Goal: Information Seeking & Learning: Learn about a topic

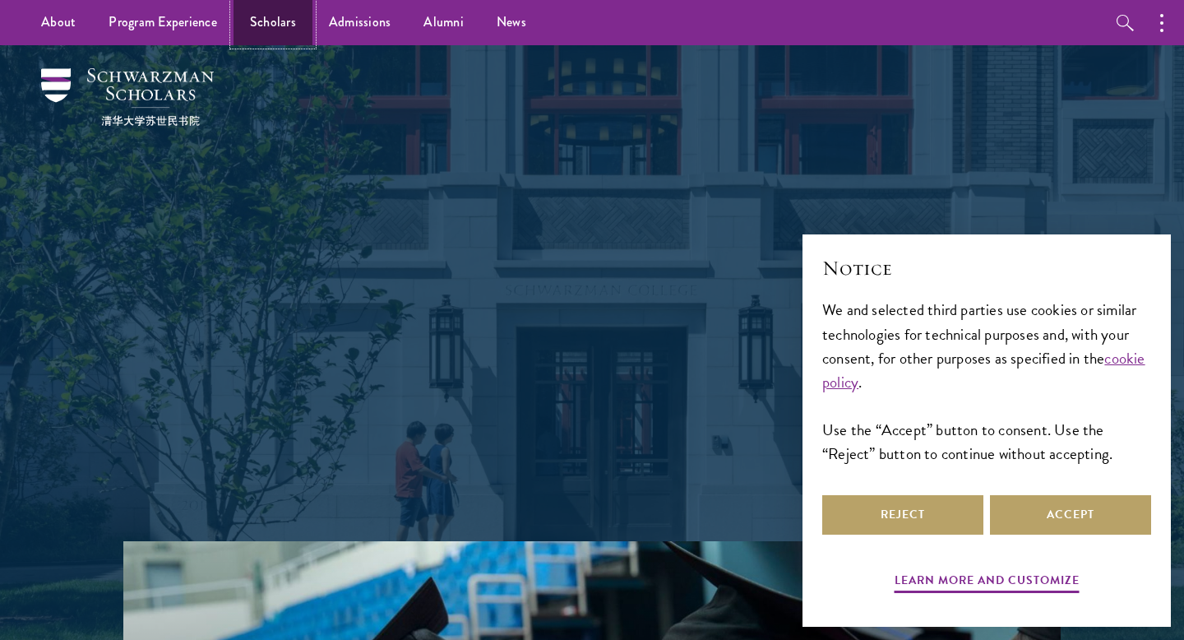
click at [243, 11] on link "Scholars" at bounding box center [273, 22] width 79 height 45
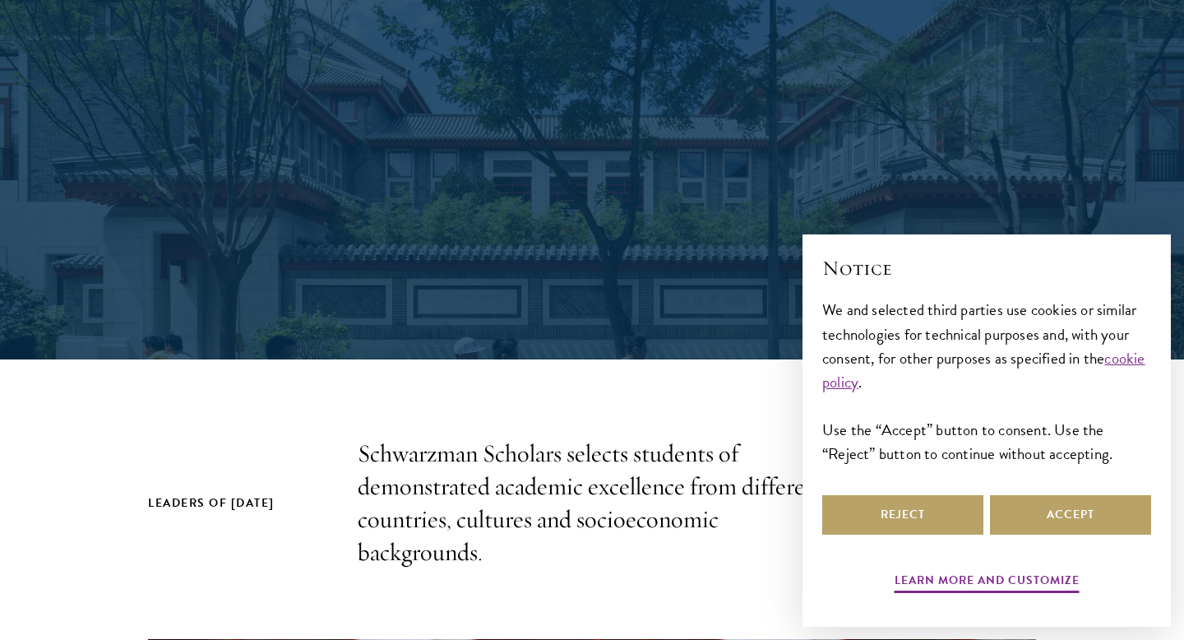
scroll to position [193, 0]
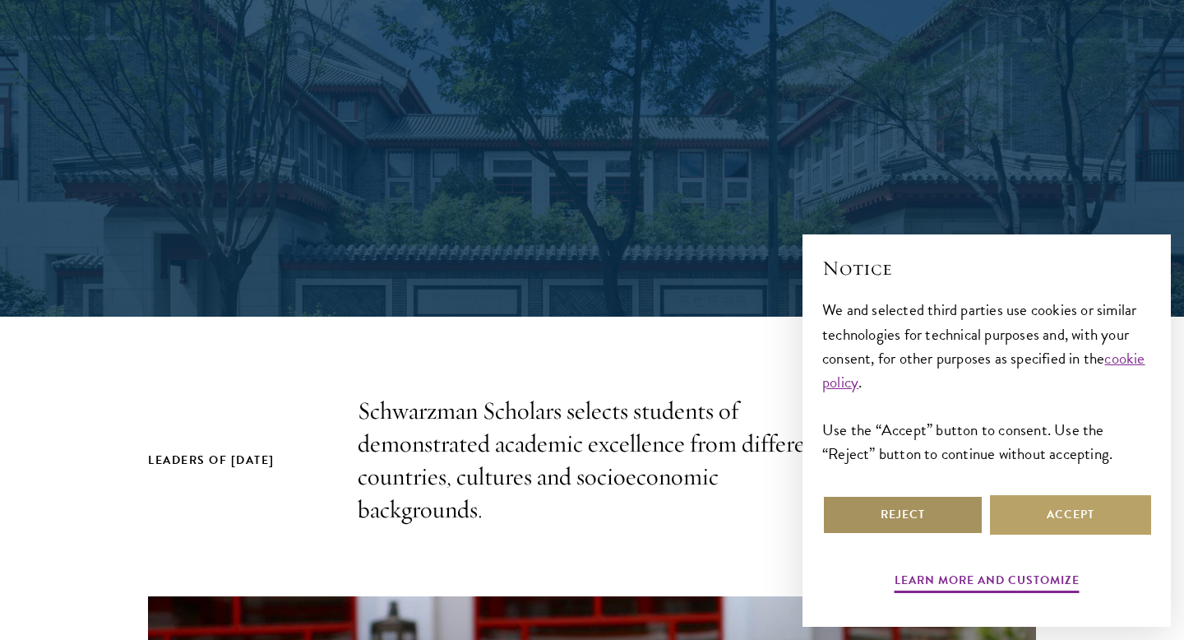
click at [926, 521] on button "Reject" at bounding box center [903, 514] width 161 height 39
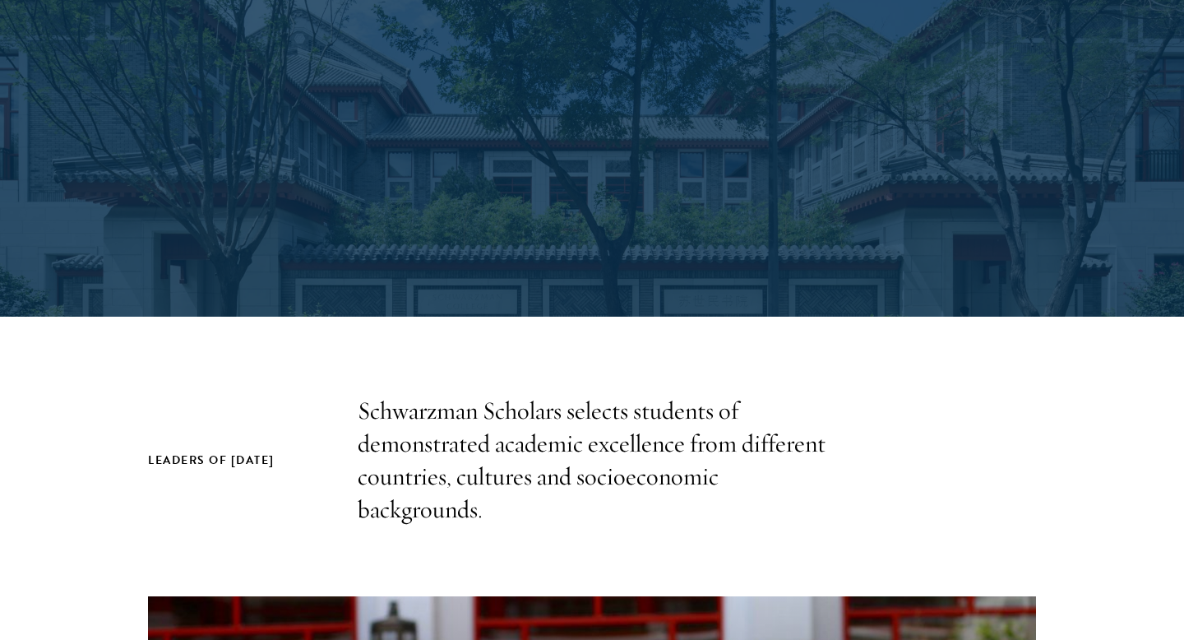
scroll to position [0, 0]
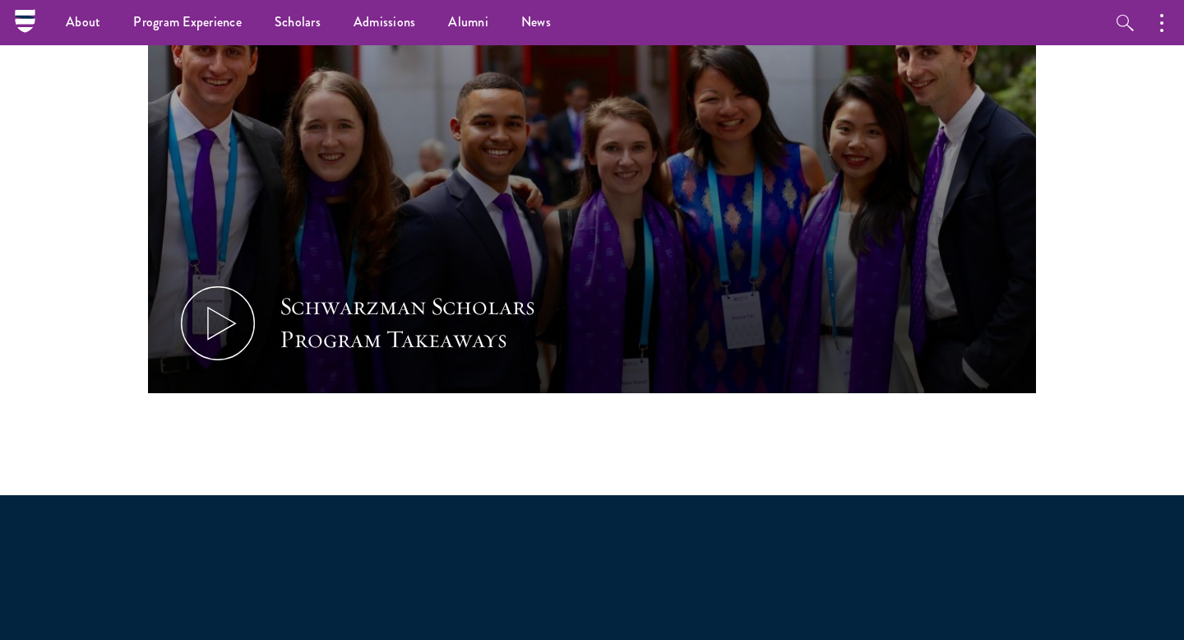
scroll to position [739, 0]
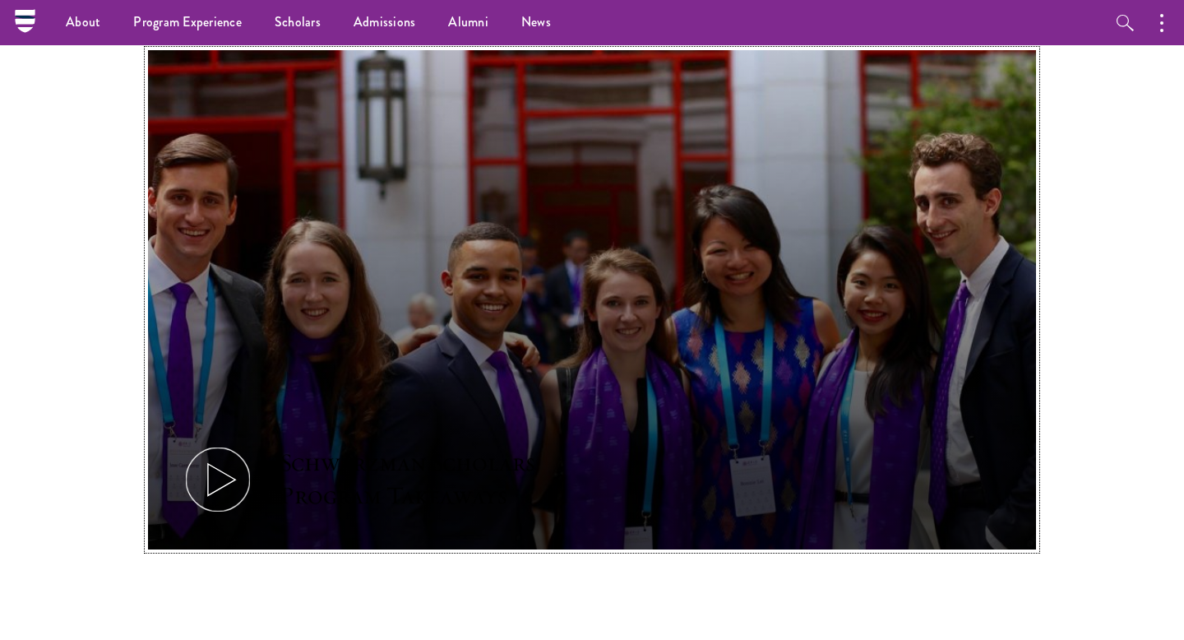
click at [501, 420] on button "Schwarzman Scholars Program Takeaways" at bounding box center [592, 300] width 888 height 500
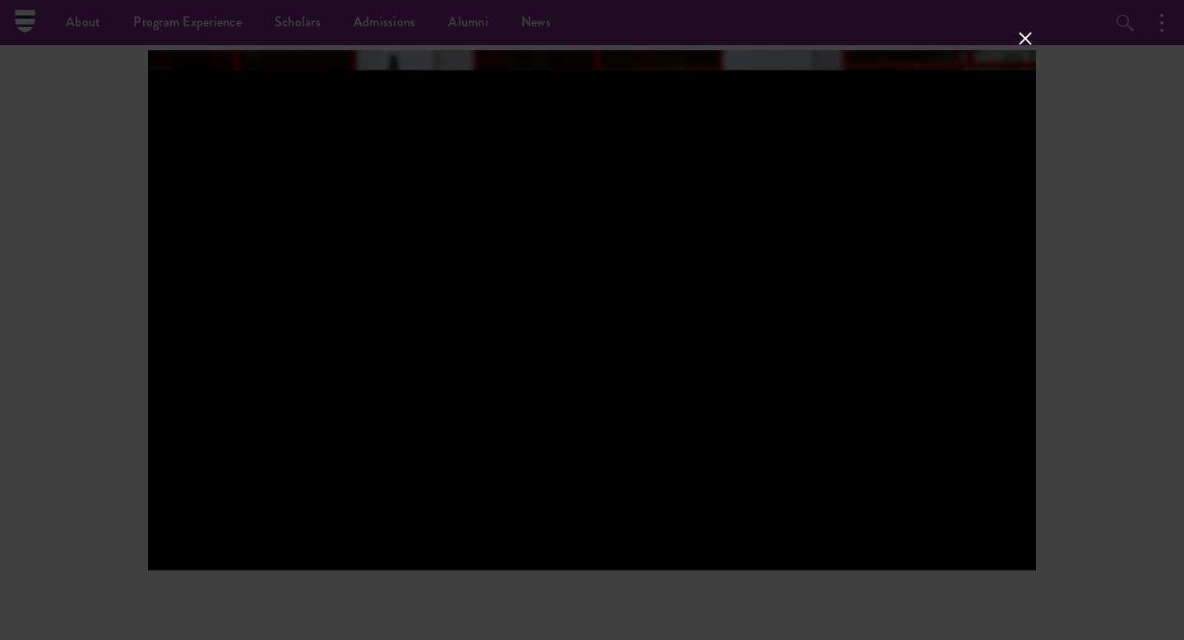
click at [1021, 33] on button at bounding box center [1025, 38] width 21 height 21
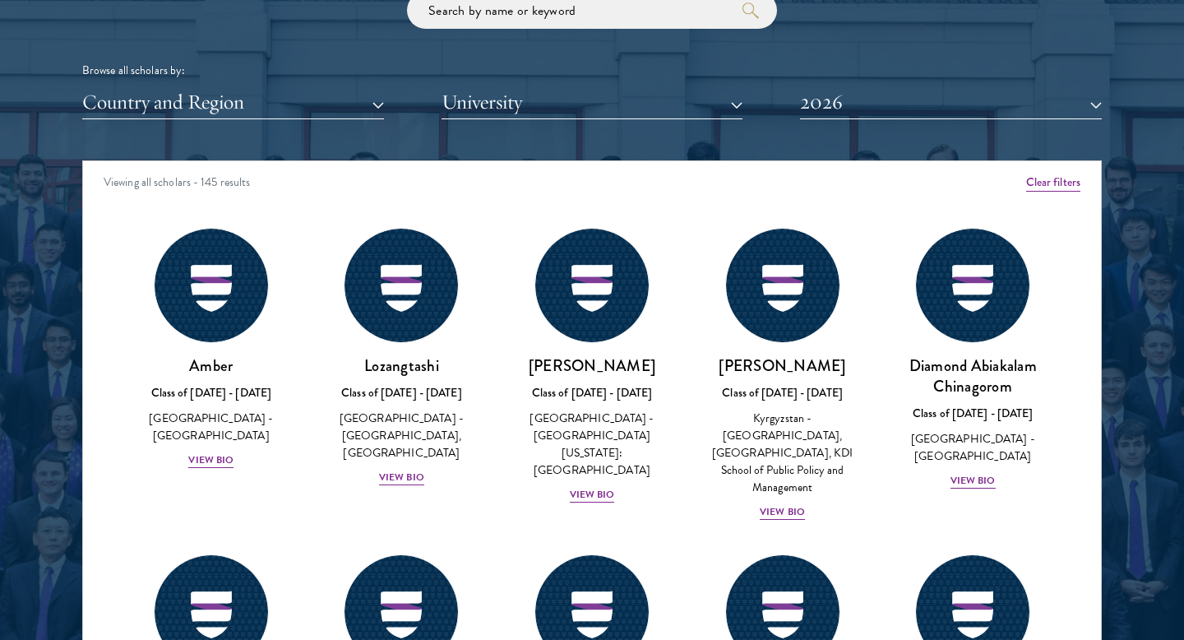
scroll to position [2051, 0]
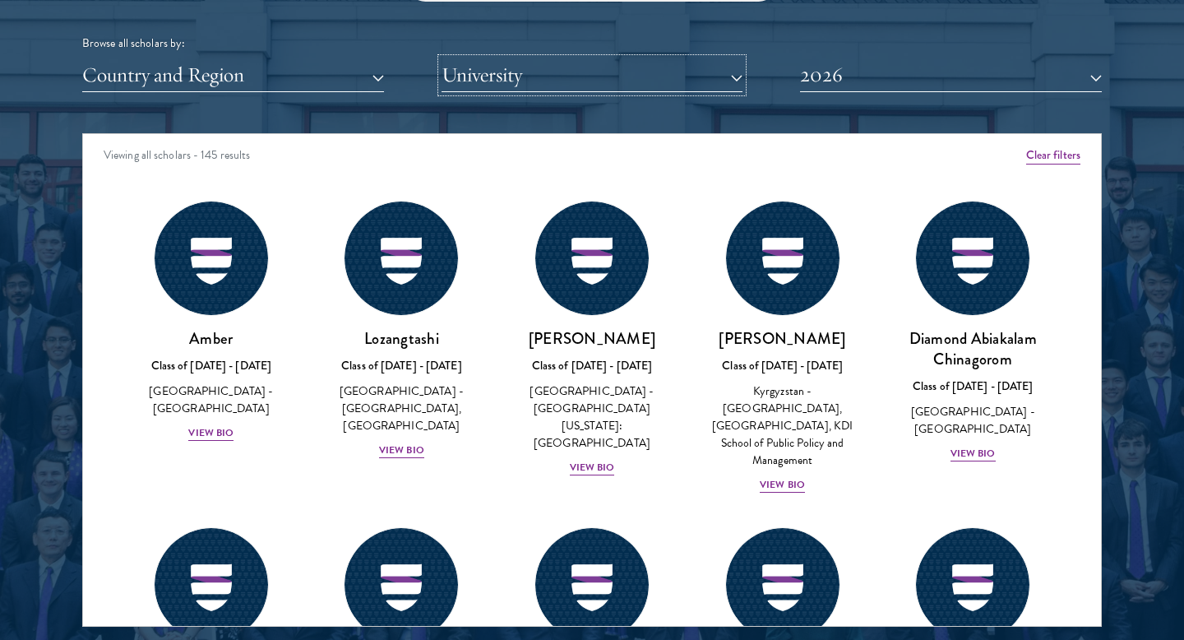
click at [523, 79] on button "University" at bounding box center [593, 75] width 302 height 34
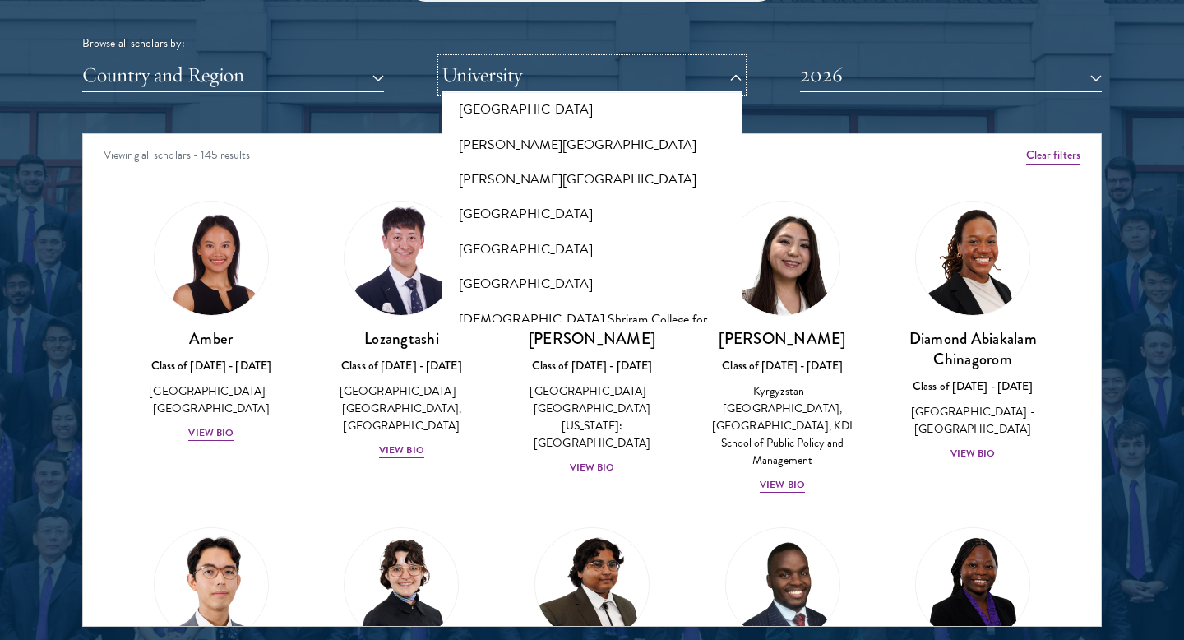
scroll to position [5427, 0]
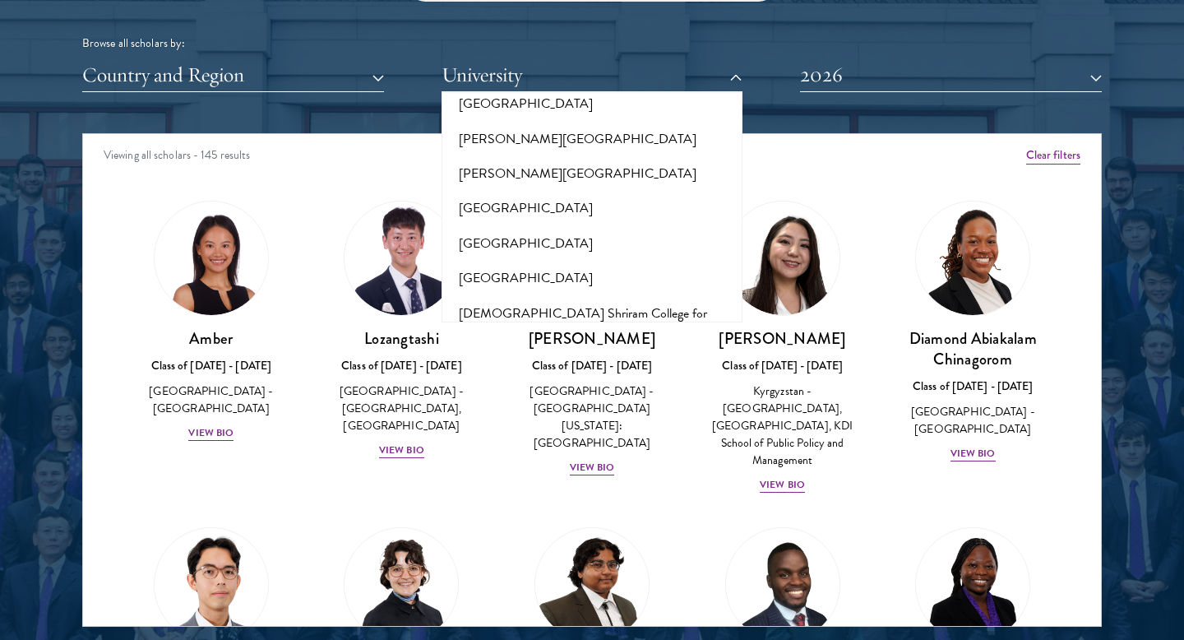
click at [532, 500] on button "London School of Economics and Political Science" at bounding box center [593, 517] width 292 height 35
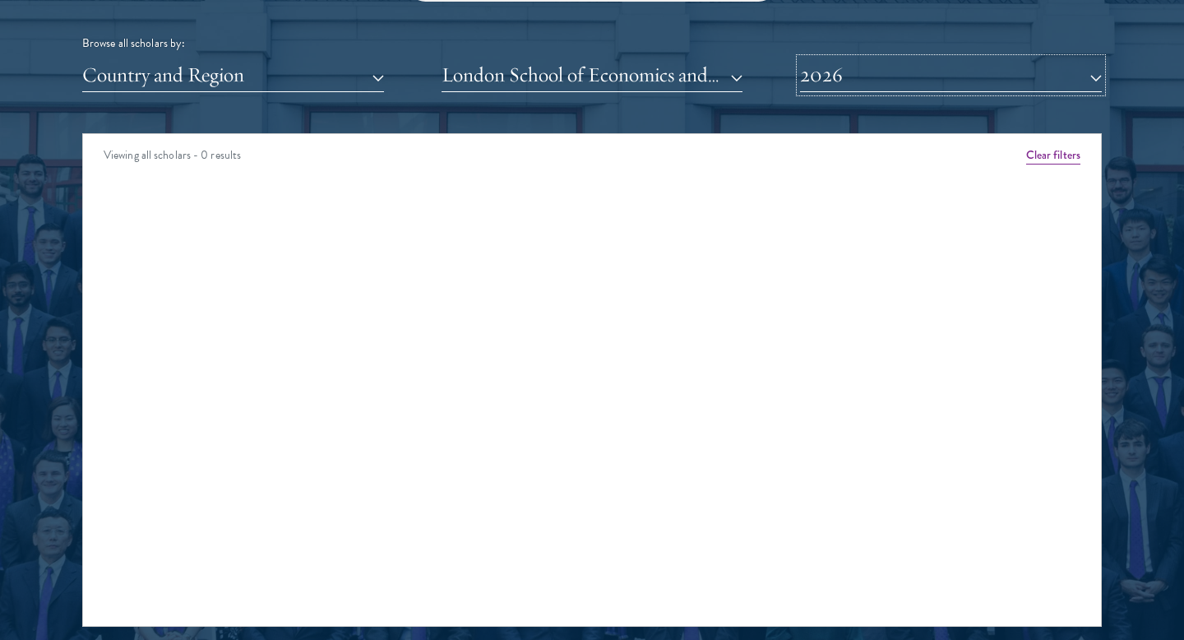
click at [813, 81] on button "2026" at bounding box center [951, 75] width 302 height 34
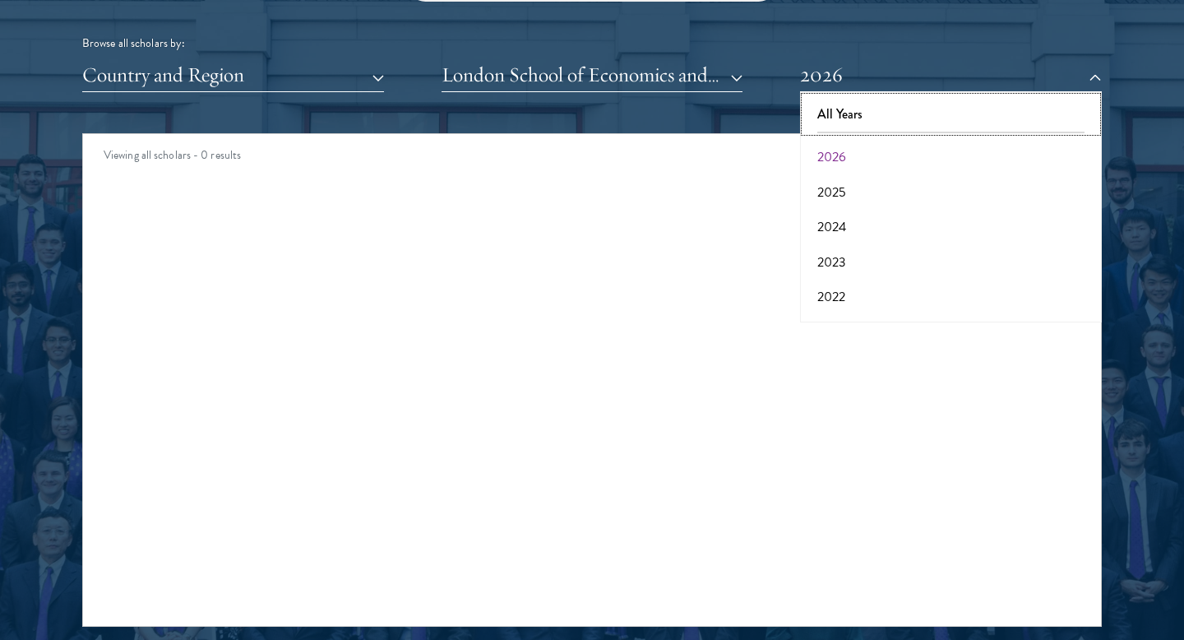
click at [836, 111] on button "All Years" at bounding box center [951, 114] width 292 height 35
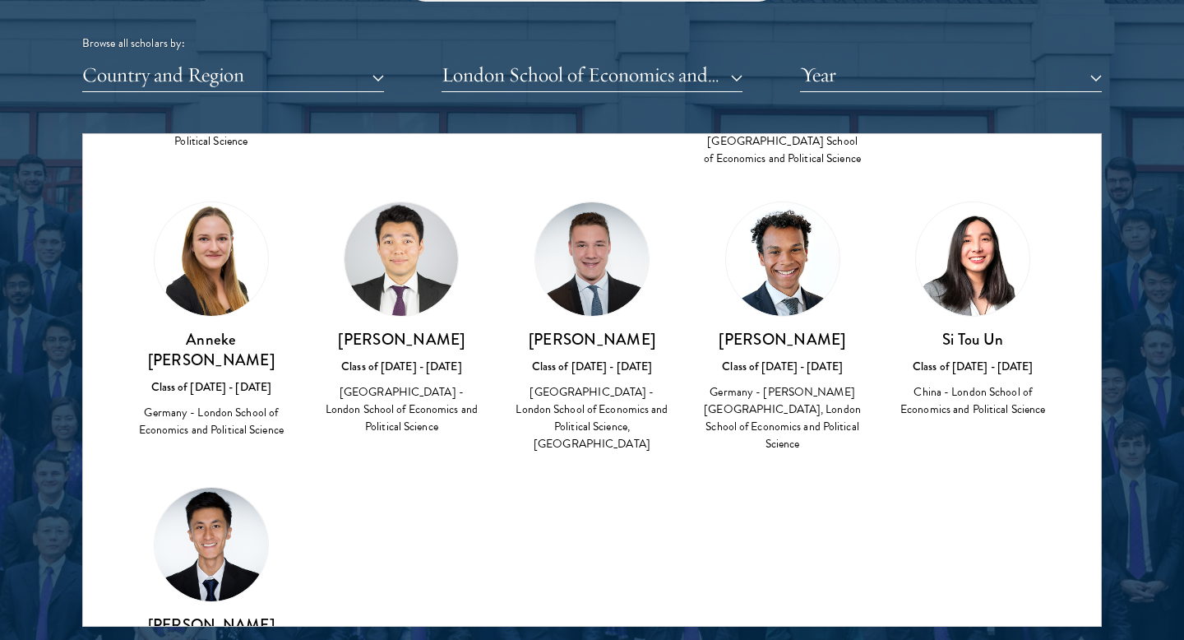
scroll to position [575, 0]
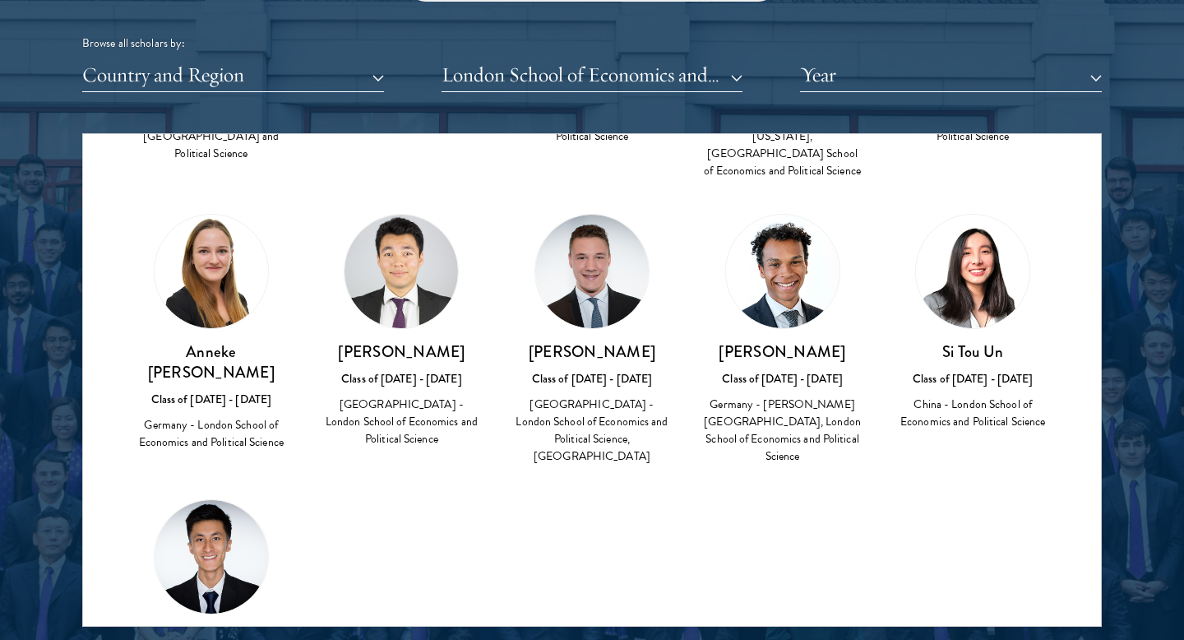
click at [591, 272] on img at bounding box center [592, 272] width 114 height 114
click at [591, 341] on h3 "[PERSON_NAME]" at bounding box center [592, 351] width 158 height 21
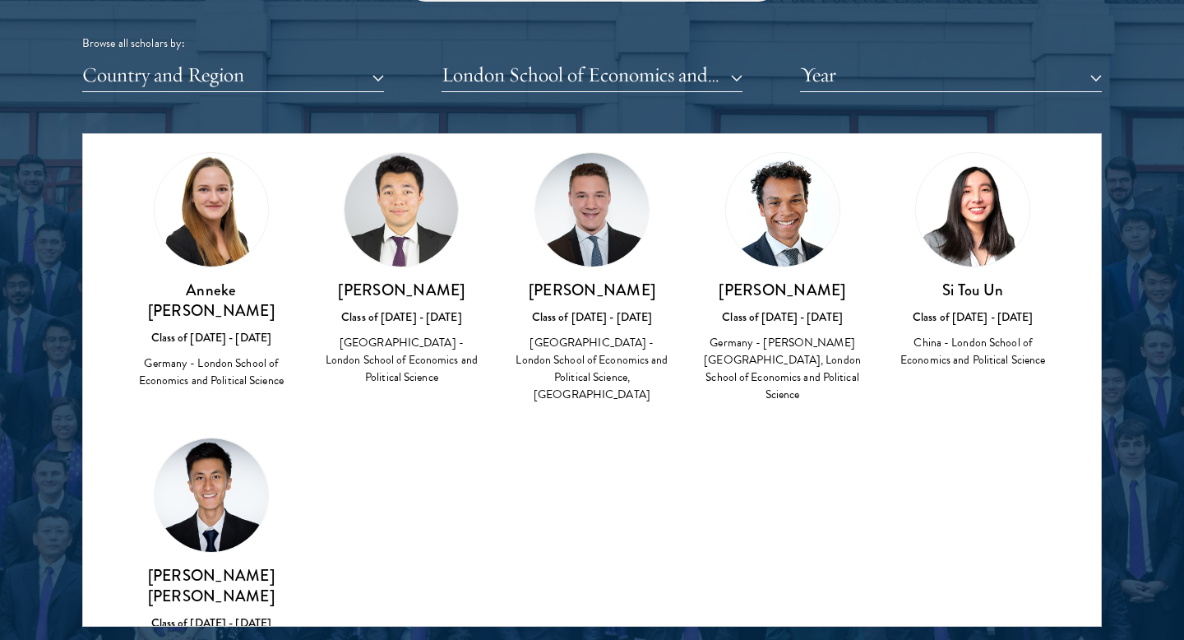
scroll to position [531, 0]
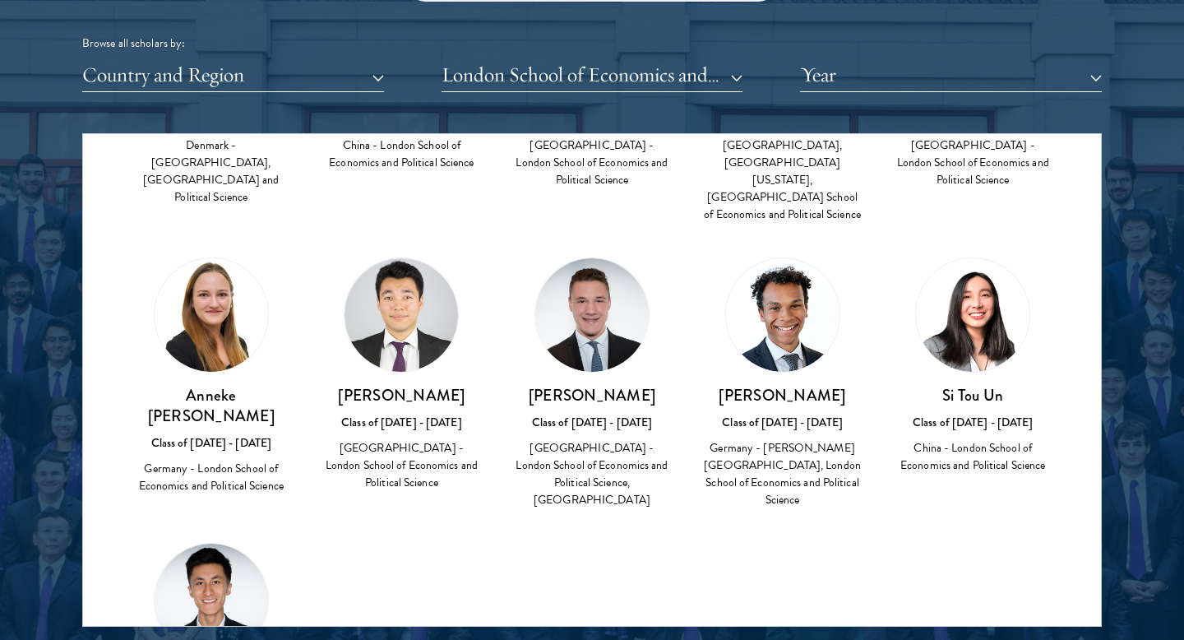
click at [591, 385] on div "[PERSON_NAME] Class of [DATE] - [DATE] [GEOGRAPHIC_DATA] - London School of Eco…" at bounding box center [592, 447] width 158 height 125
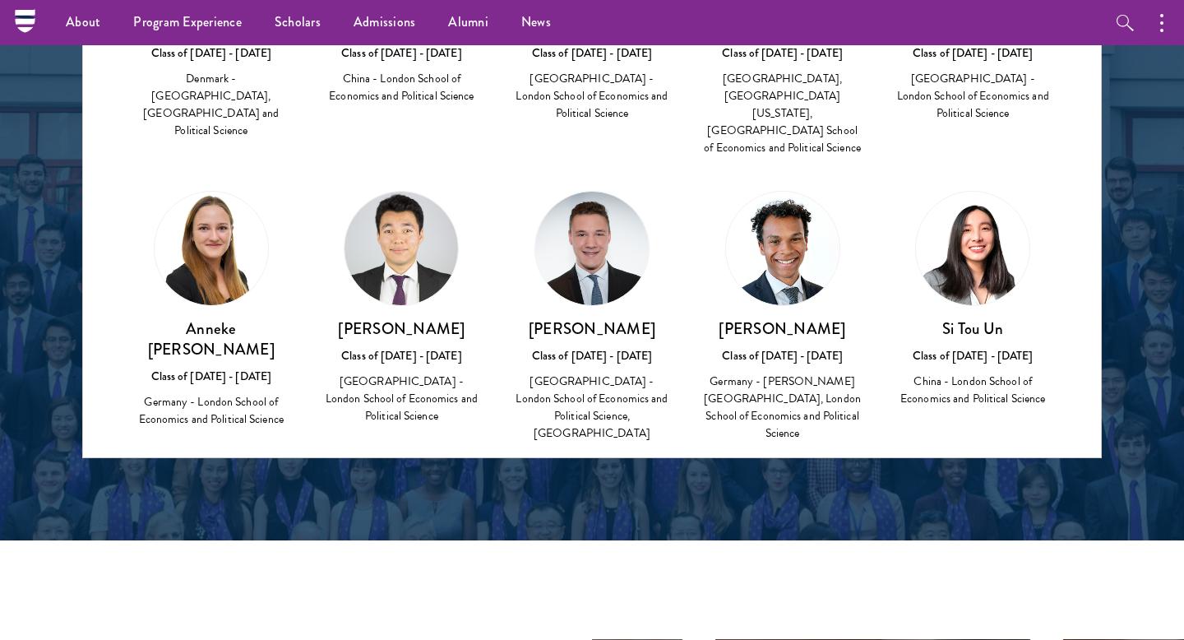
scroll to position [288, 0]
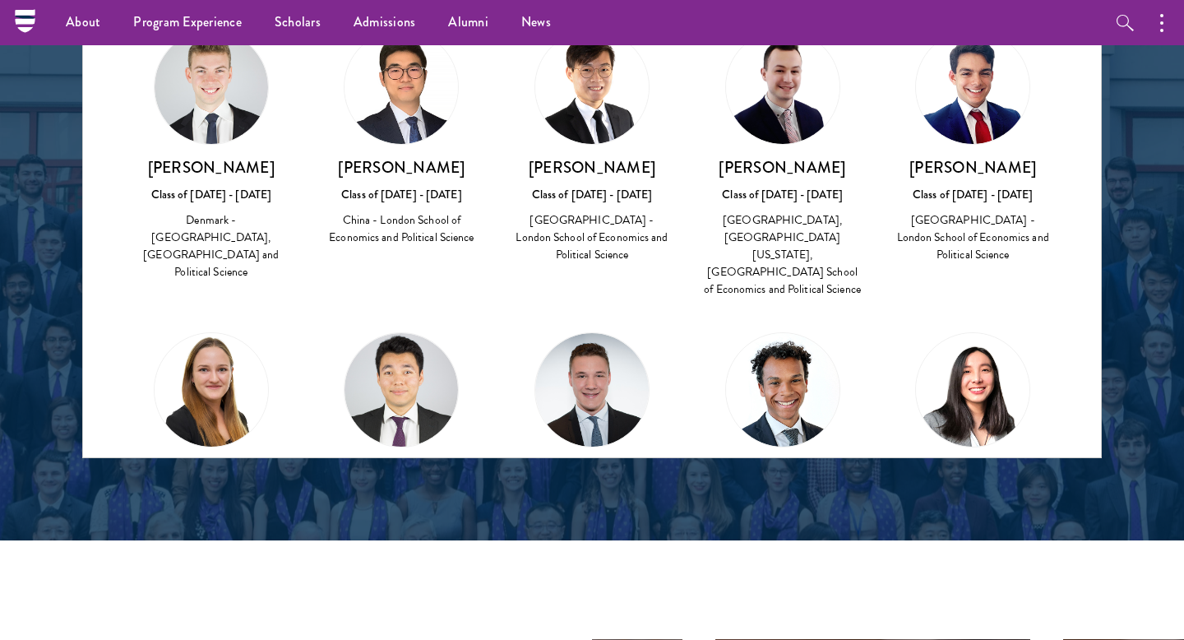
click at [579, 369] on img at bounding box center [592, 390] width 114 height 114
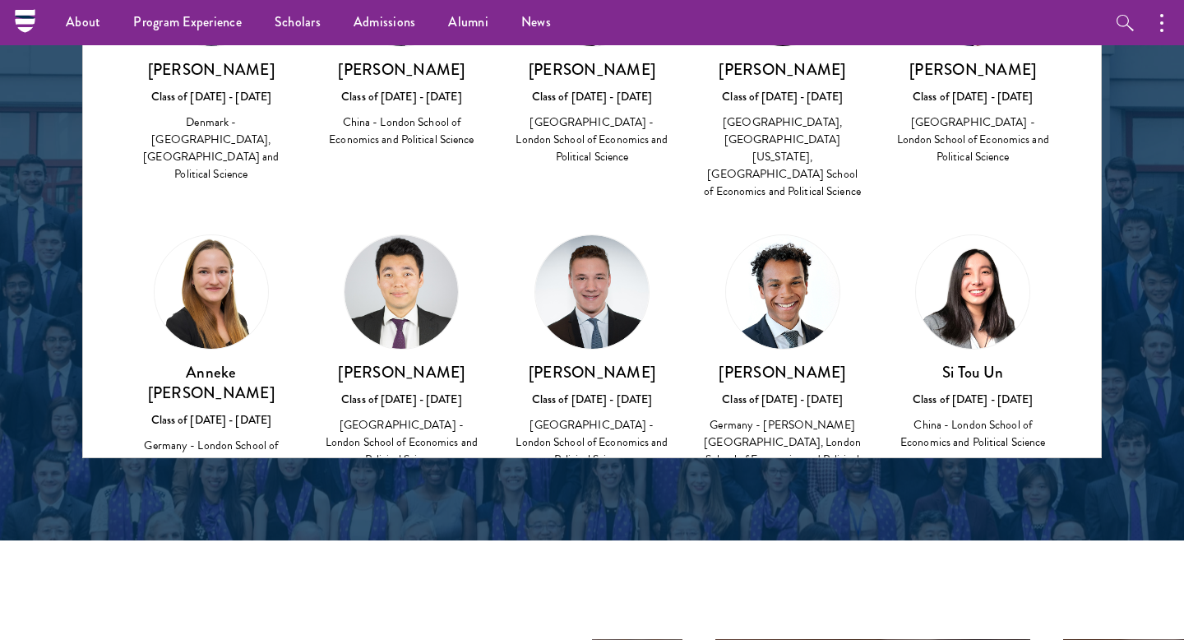
scroll to position [461, 0]
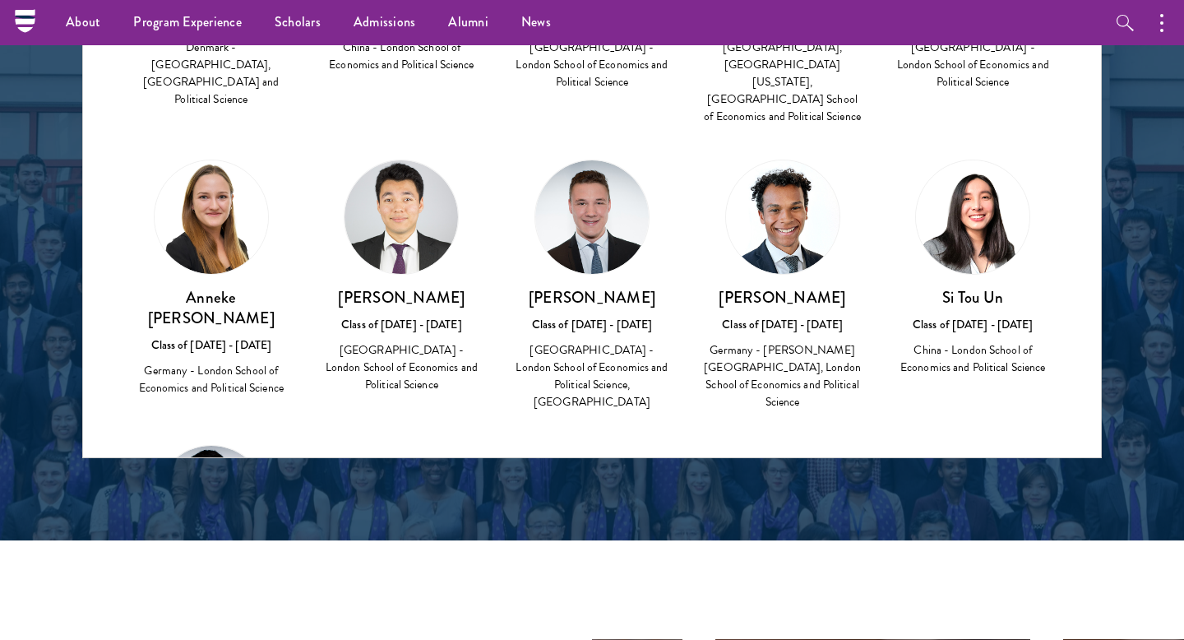
click at [586, 287] on h3 "[PERSON_NAME]" at bounding box center [592, 297] width 158 height 21
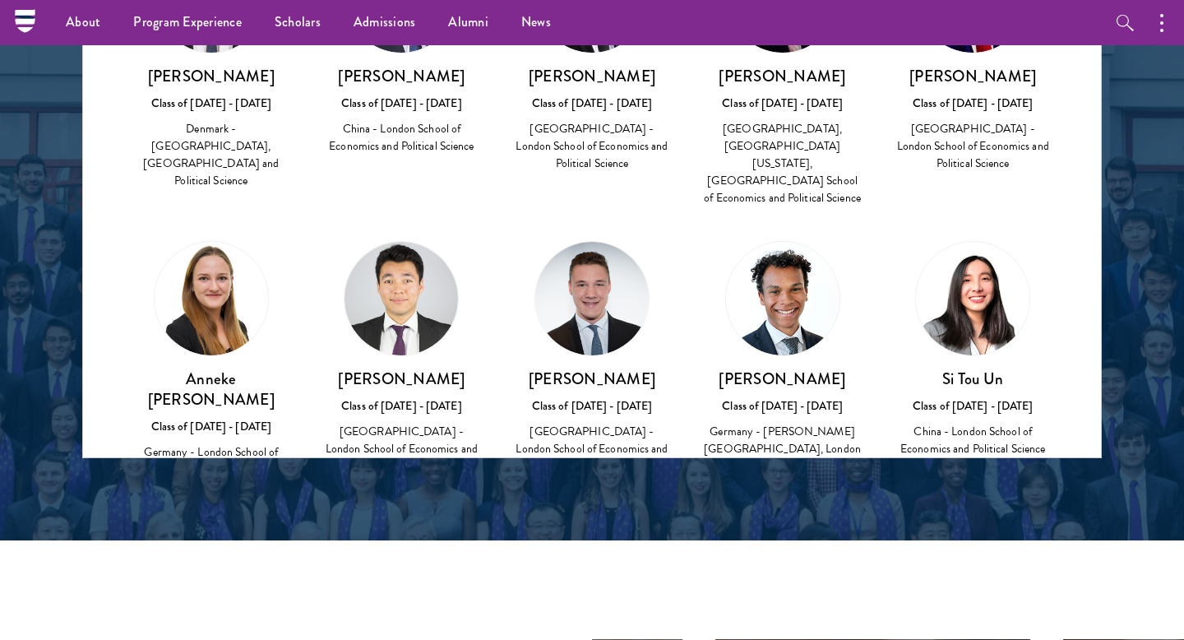
scroll to position [380, 0]
